Goal: Transaction & Acquisition: Subscribe to service/newsletter

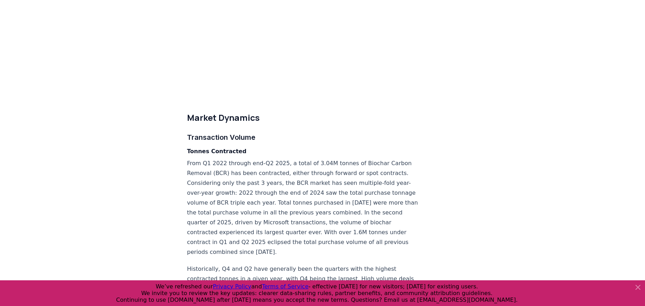
scroll to position [1787, 0]
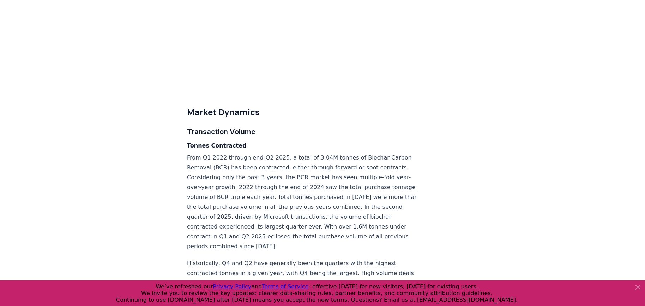
click at [229, 260] on p "Historically, Q4 and Q2 have generally been the quarters with the highest contr…" at bounding box center [303, 293] width 233 height 69
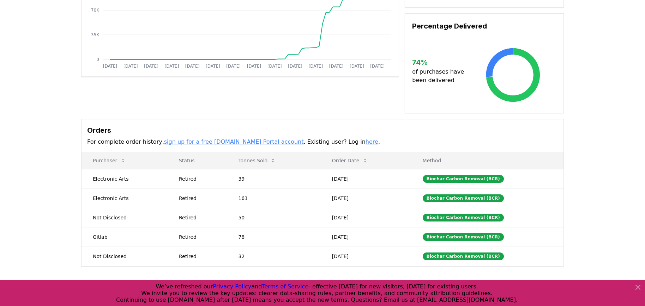
scroll to position [141, 0]
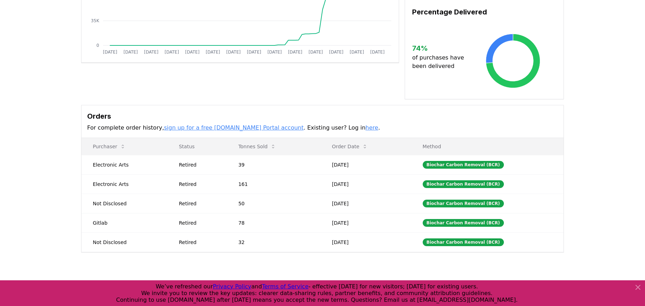
click at [197, 124] on link "sign up for a free [DOMAIN_NAME] Portal account" at bounding box center [234, 127] width 140 height 7
